Goal: Obtain resource: Download file/media

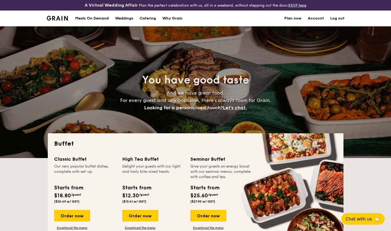
select select
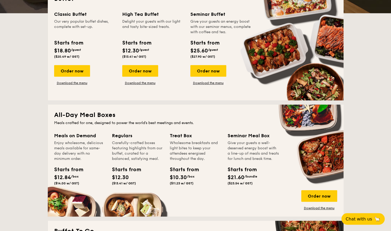
scroll to position [132, 0]
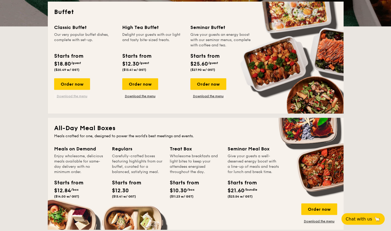
click at [73, 97] on link "Download the menu" at bounding box center [72, 96] width 36 height 4
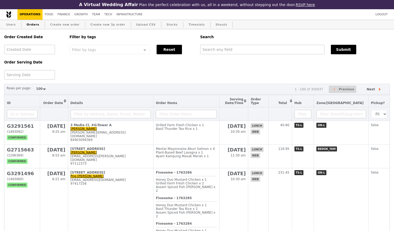
select select "100"
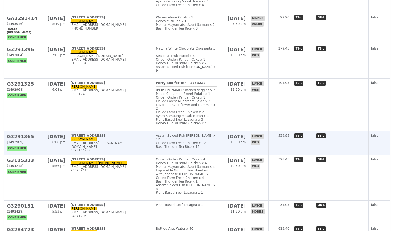
scroll to position [396, 0]
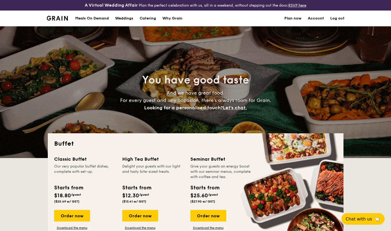
select select
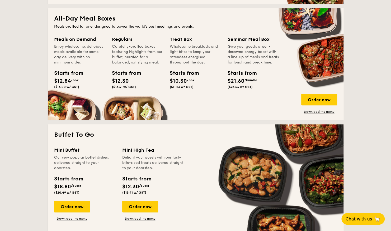
scroll to position [273, 0]
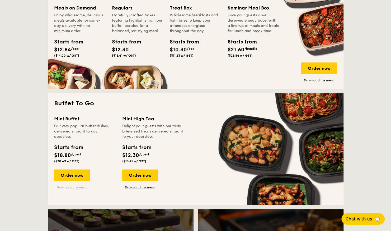
click at [74, 188] on link "Download the menu" at bounding box center [72, 188] width 36 height 4
